Goal: Task Accomplishment & Management: Manage account settings

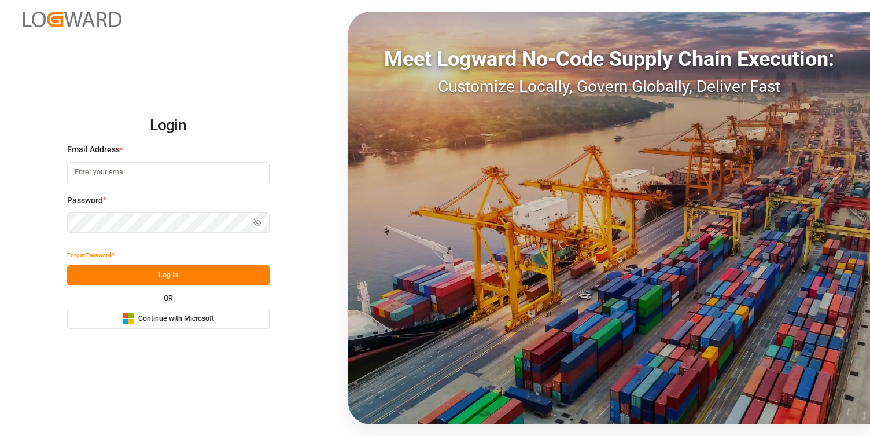
click at [252, 323] on button "Microsoft Logo Continue with Microsoft" at bounding box center [168, 318] width 203 height 20
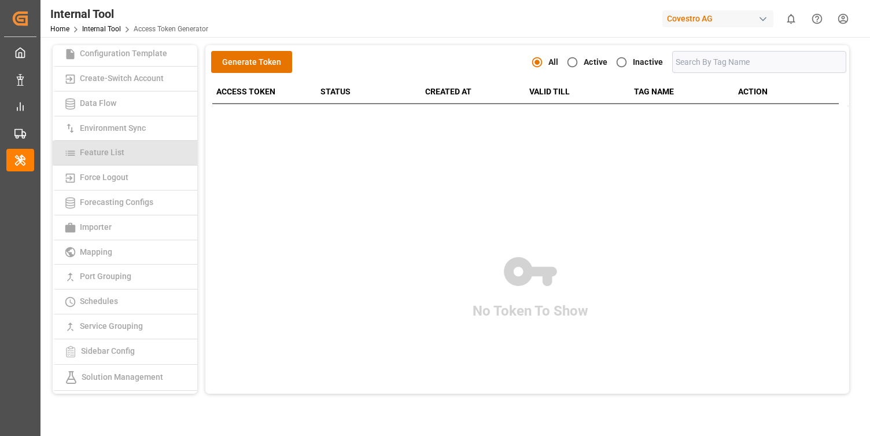
scroll to position [104, 0]
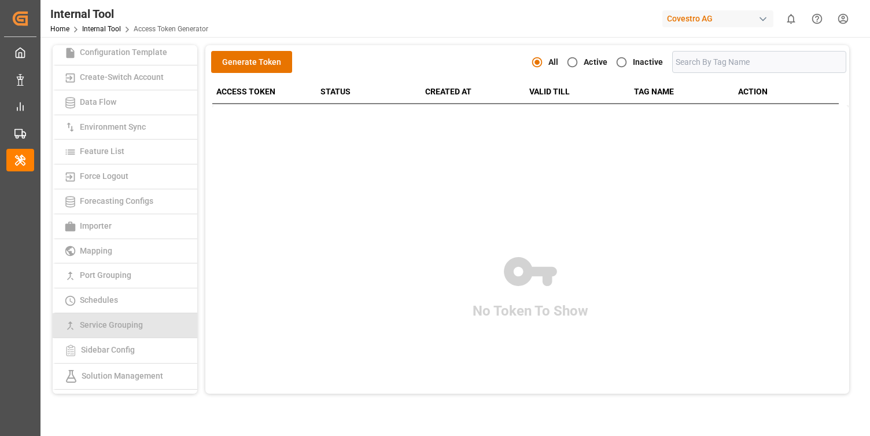
click at [86, 327] on span "Service Grouping" at bounding box center [111, 324] width 70 height 9
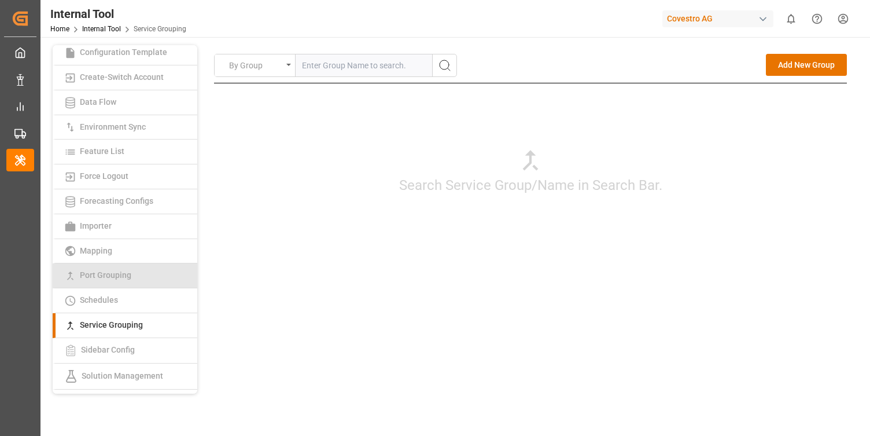
click at [135, 275] on span "Port Grouping" at bounding box center [105, 274] width 58 height 9
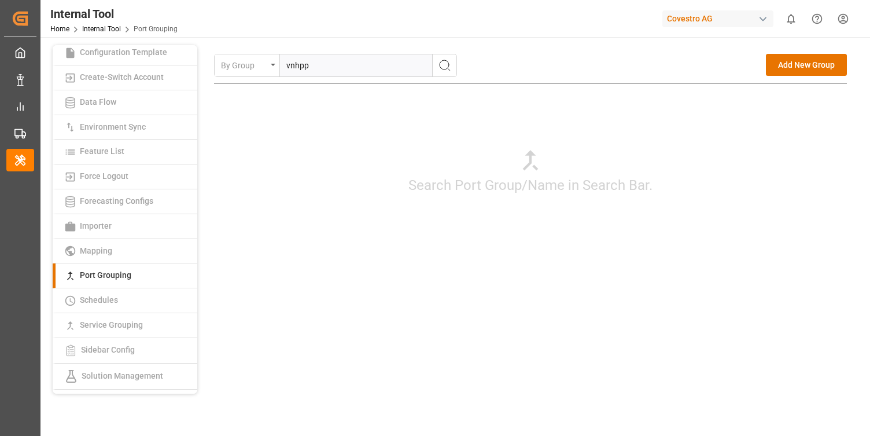
type input "vnhpp"
click at [446, 63] on icon "search button" at bounding box center [445, 65] width 14 height 14
click at [798, 96] on div "Edit" at bounding box center [798, 96] width 16 height 14
type input "vnhpp"
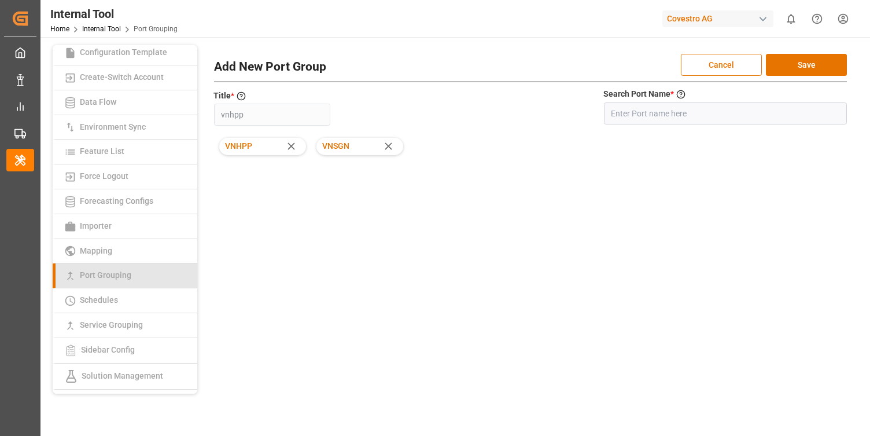
click at [145, 272] on link "Port Grouping" at bounding box center [125, 275] width 145 height 25
click at [716, 62] on button "Cancel" at bounding box center [721, 65] width 81 height 22
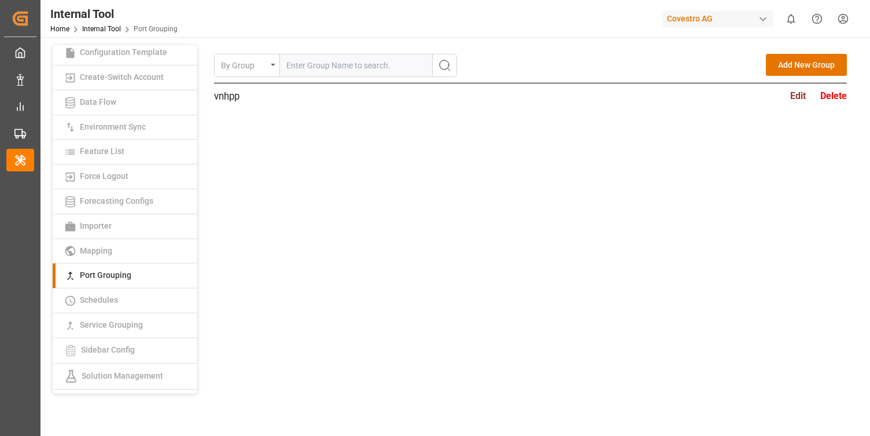
click at [365, 64] on input "text" at bounding box center [356, 65] width 152 height 22
type input "vnsgn"
click at [453, 70] on button "search button" at bounding box center [444, 65] width 24 height 22
click at [792, 98] on div "Edit" at bounding box center [798, 96] width 16 height 14
type input "vnsgn"
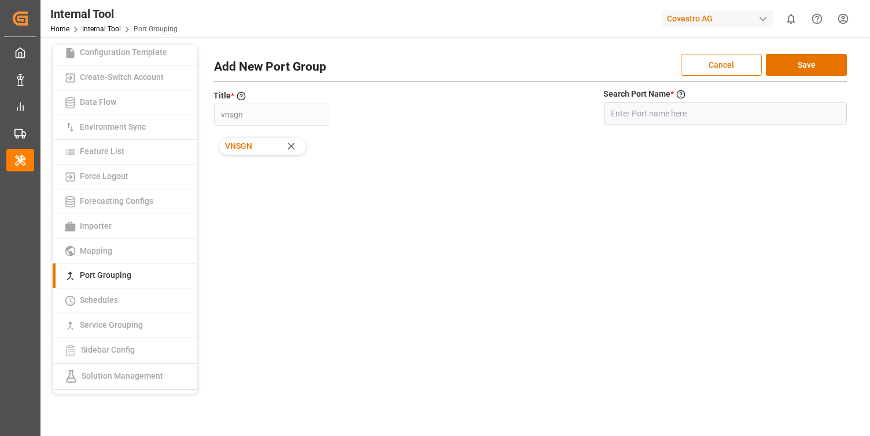
click at [620, 216] on div "By Group Add New Group vnsgn Edit Delete Add New Port Group Cancel Save Title *…" at bounding box center [530, 163] width 633 height 218
